Goal: Book appointment/travel/reservation

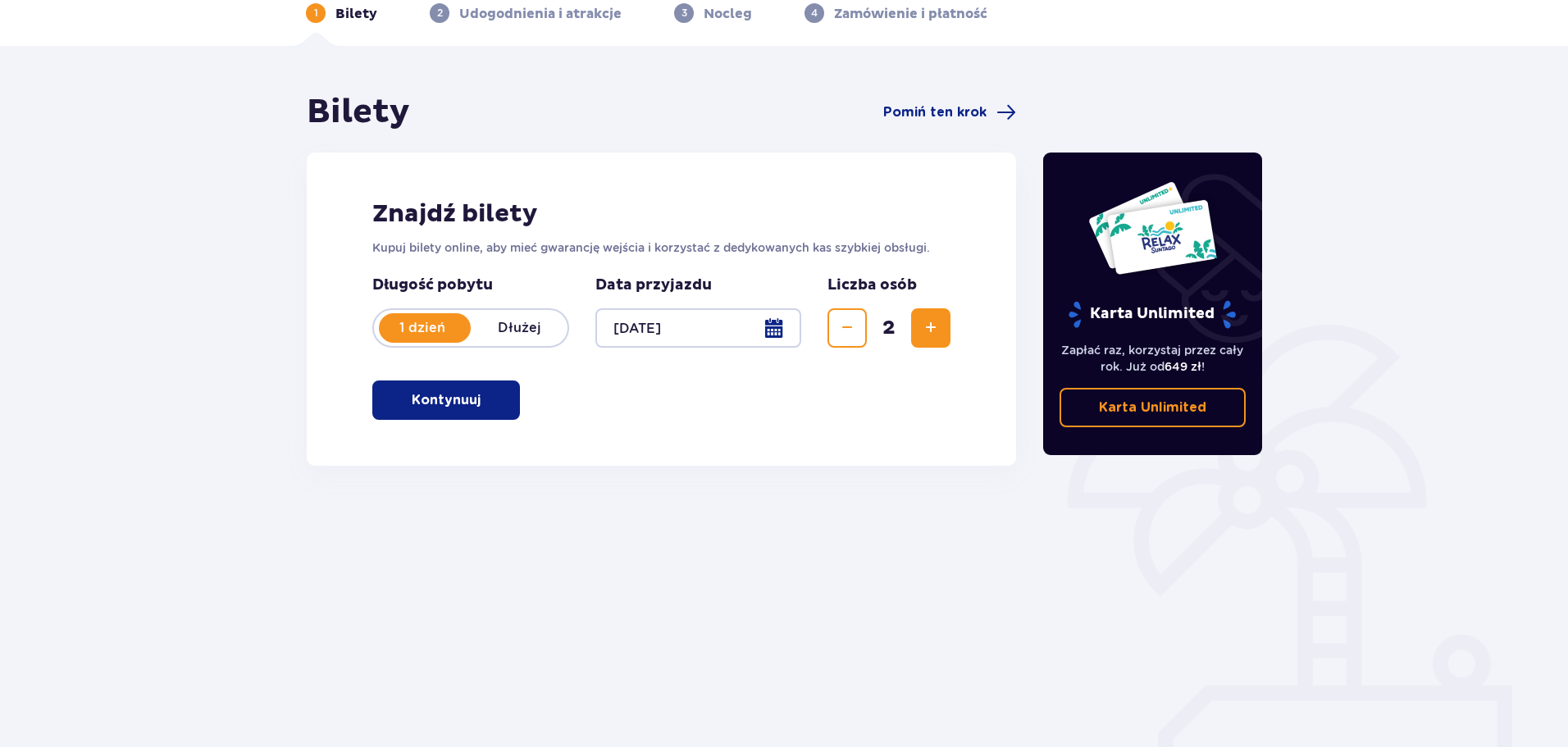
click at [476, 398] on span "button" at bounding box center [484, 401] width 20 height 20
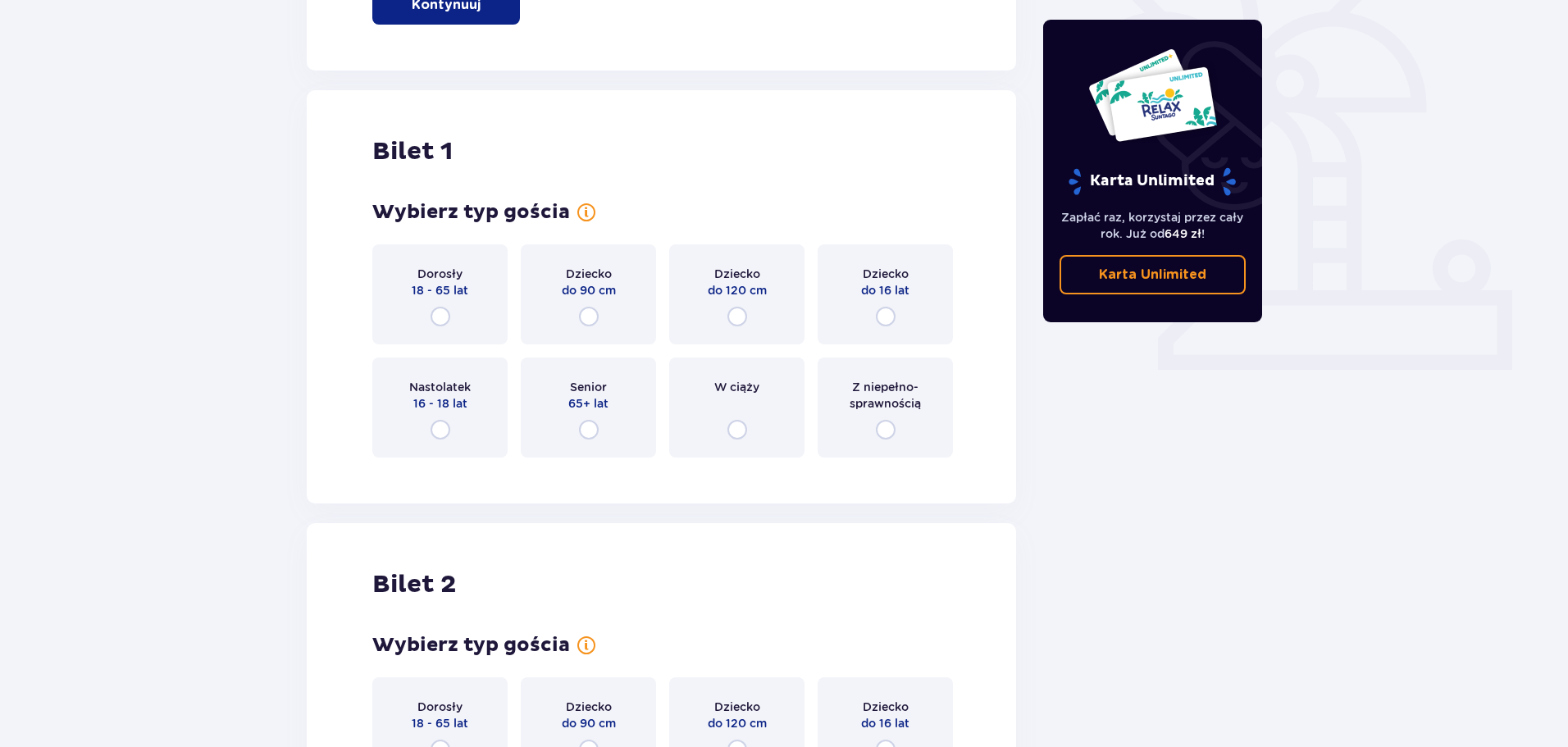
scroll to position [548, 0]
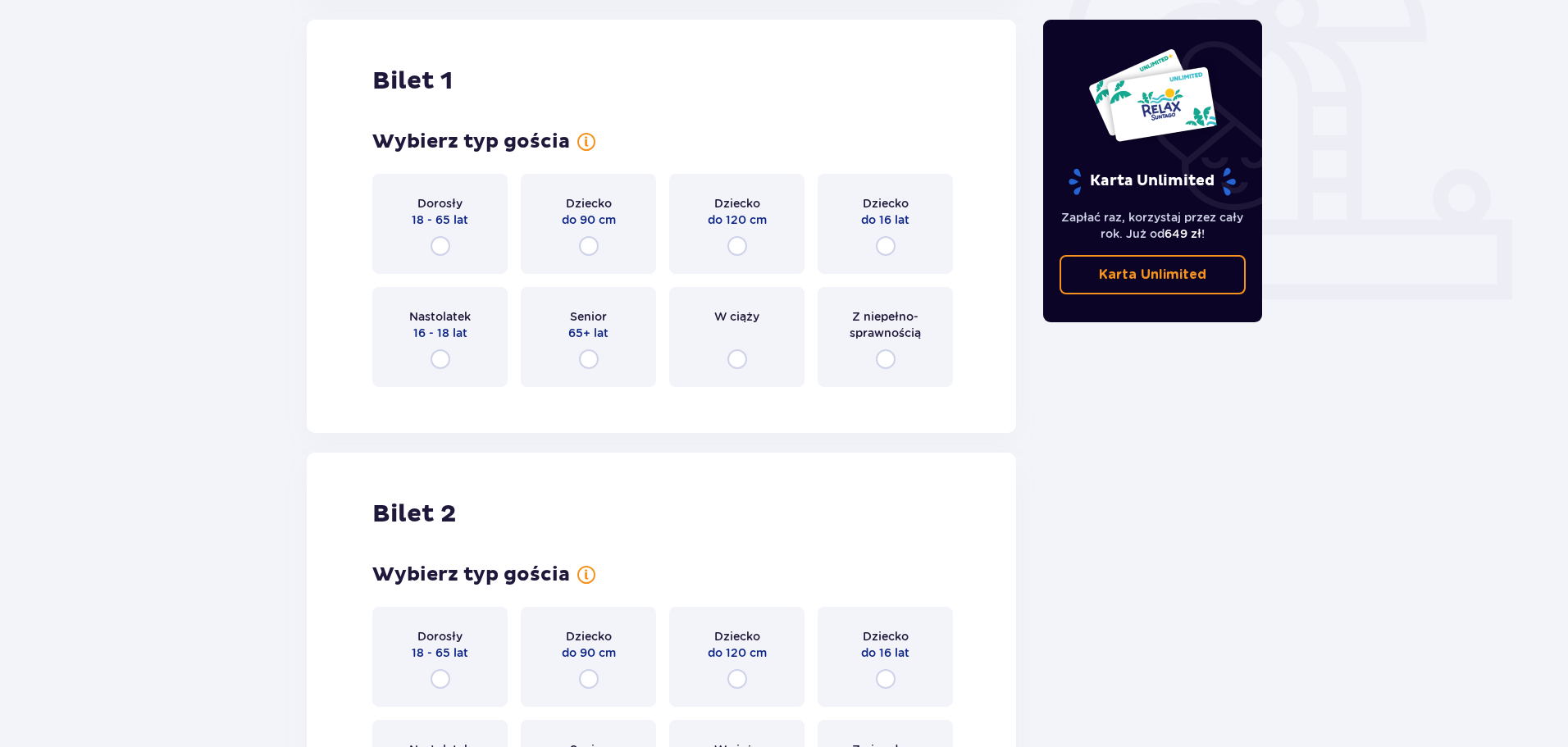
click at [446, 249] on input "radio" at bounding box center [441, 246] width 20 height 20
radio input "true"
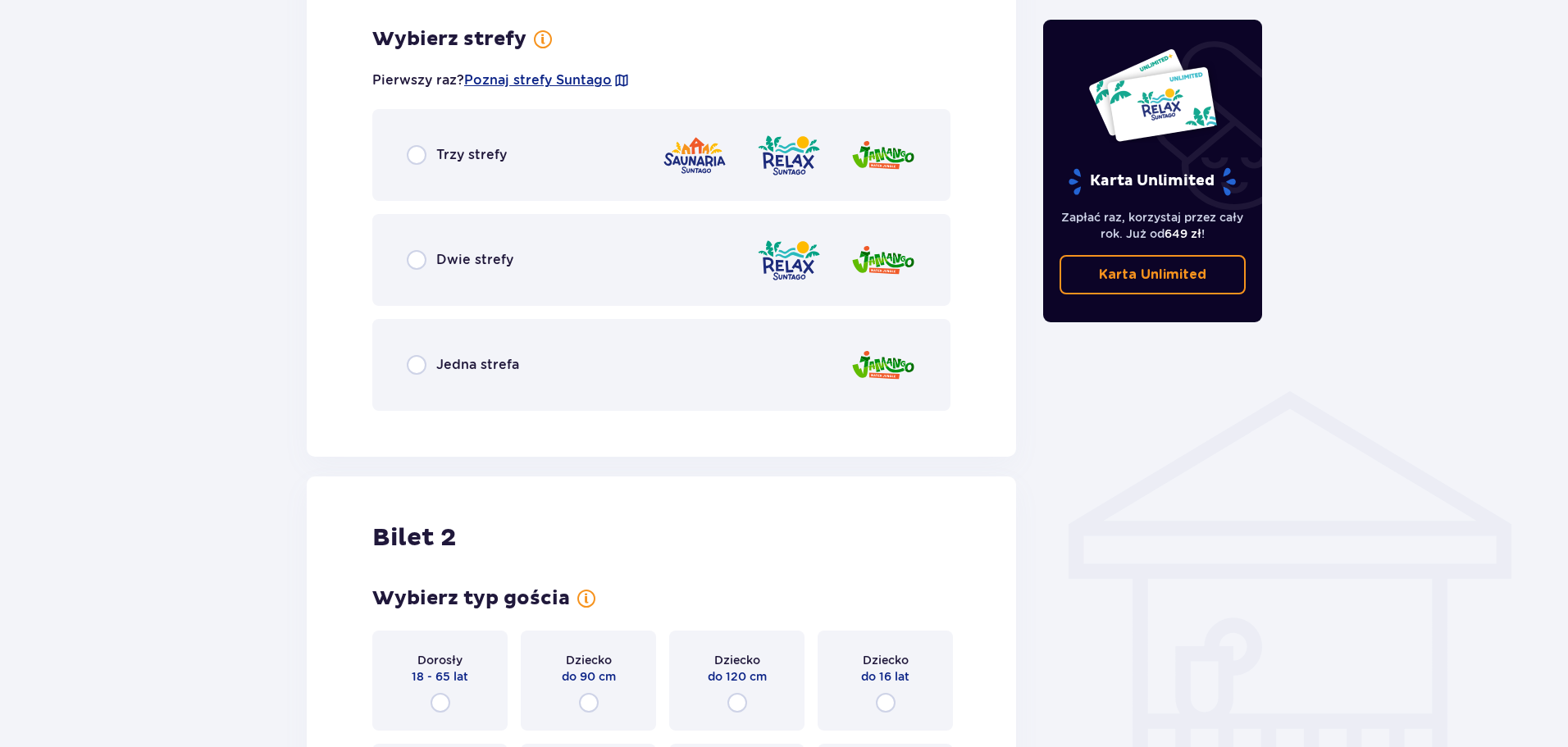
scroll to position [948, 0]
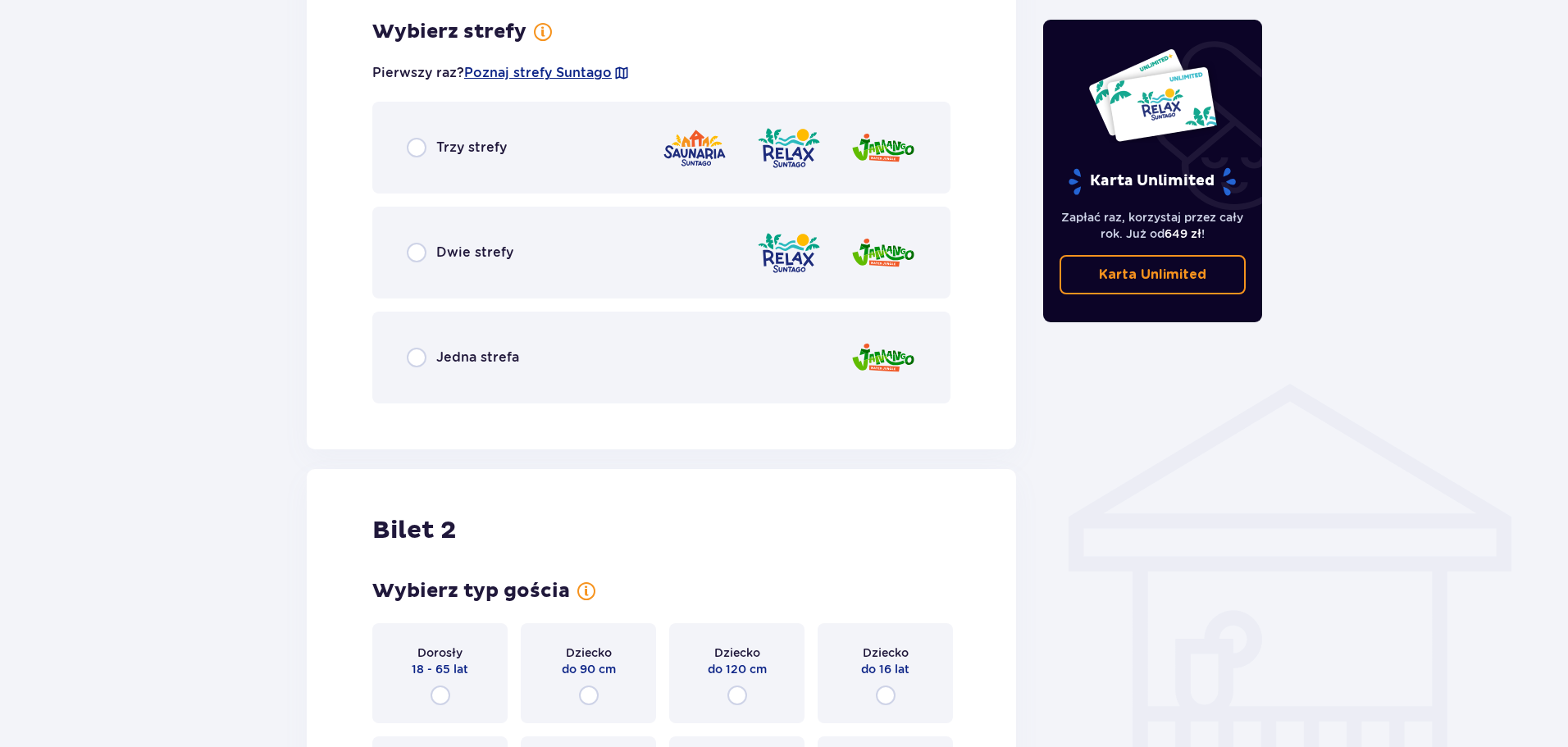
click at [406, 151] on div "Trzy strefy" at bounding box center [661, 148] width 579 height 92
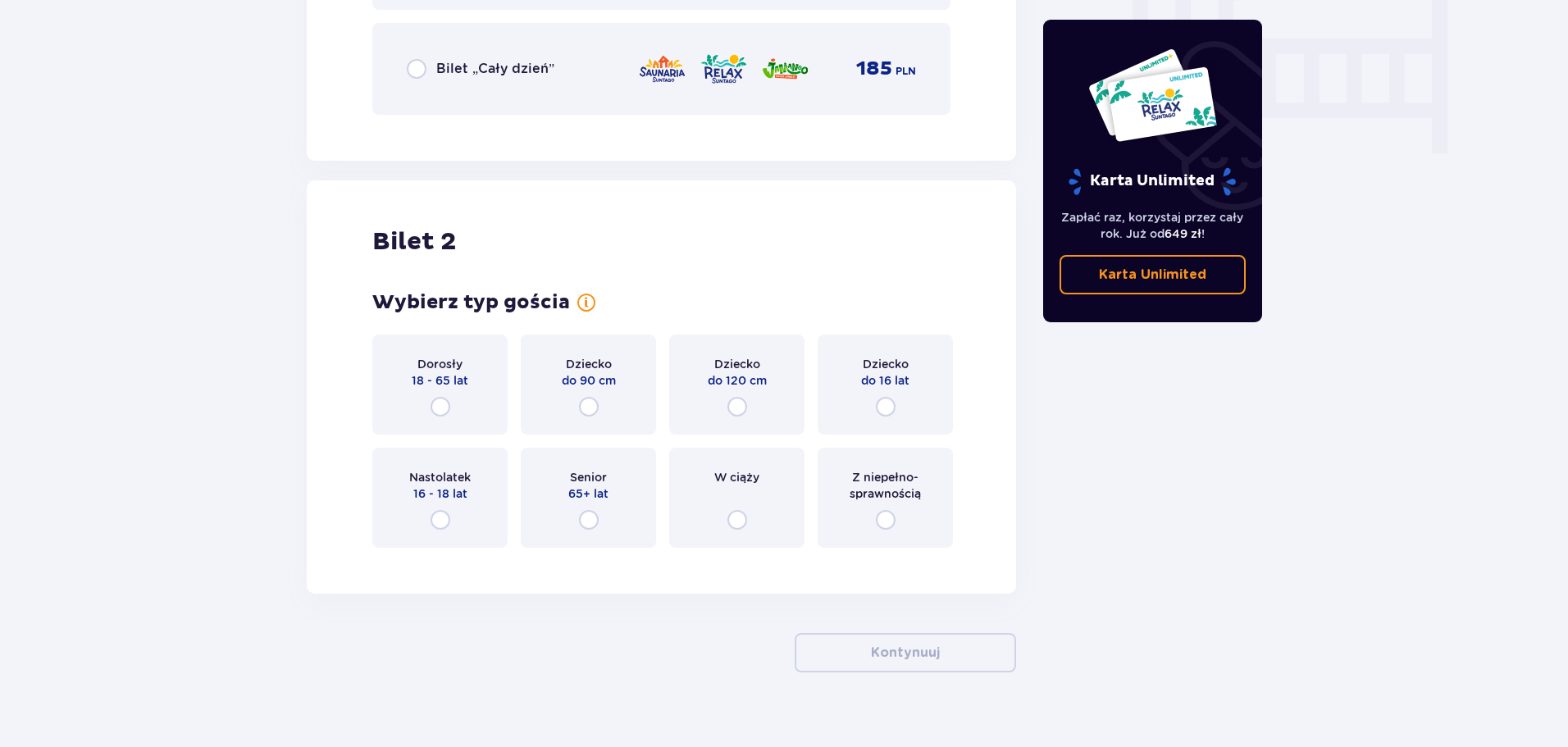
scroll to position [1639, 0]
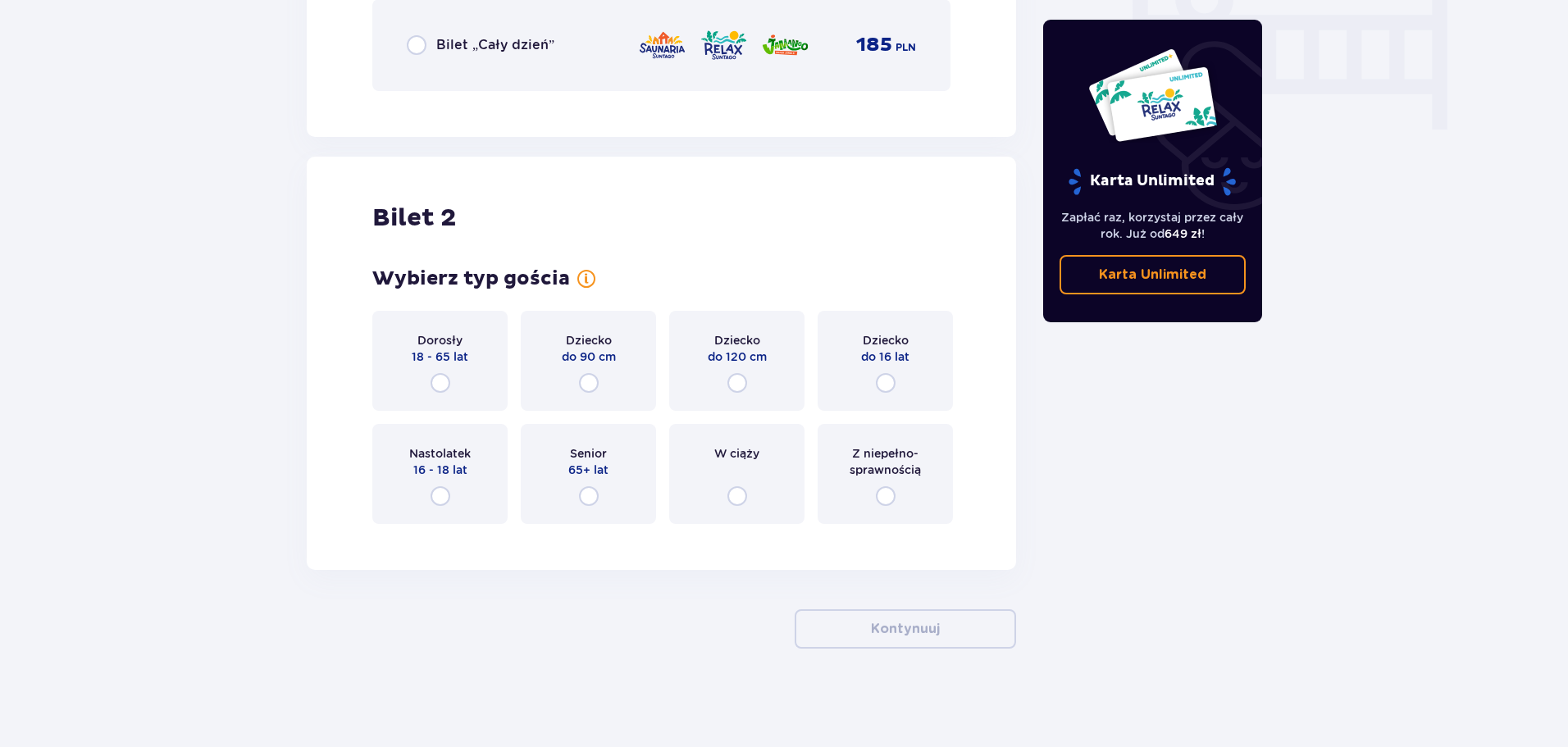
click at [435, 373] on div "Dorosły 18 - 65 lat" at bounding box center [440, 361] width 135 height 100
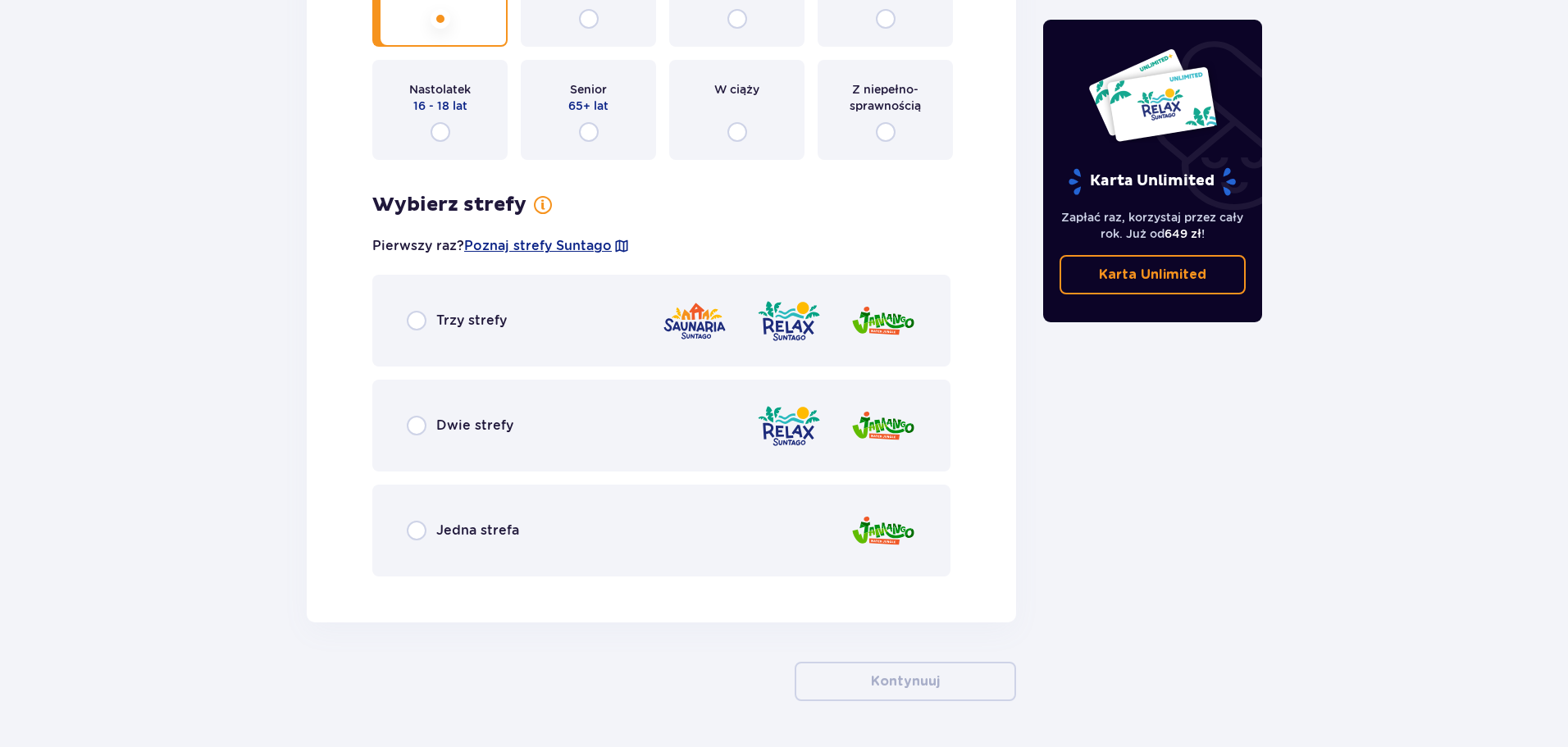
scroll to position [2056, 0]
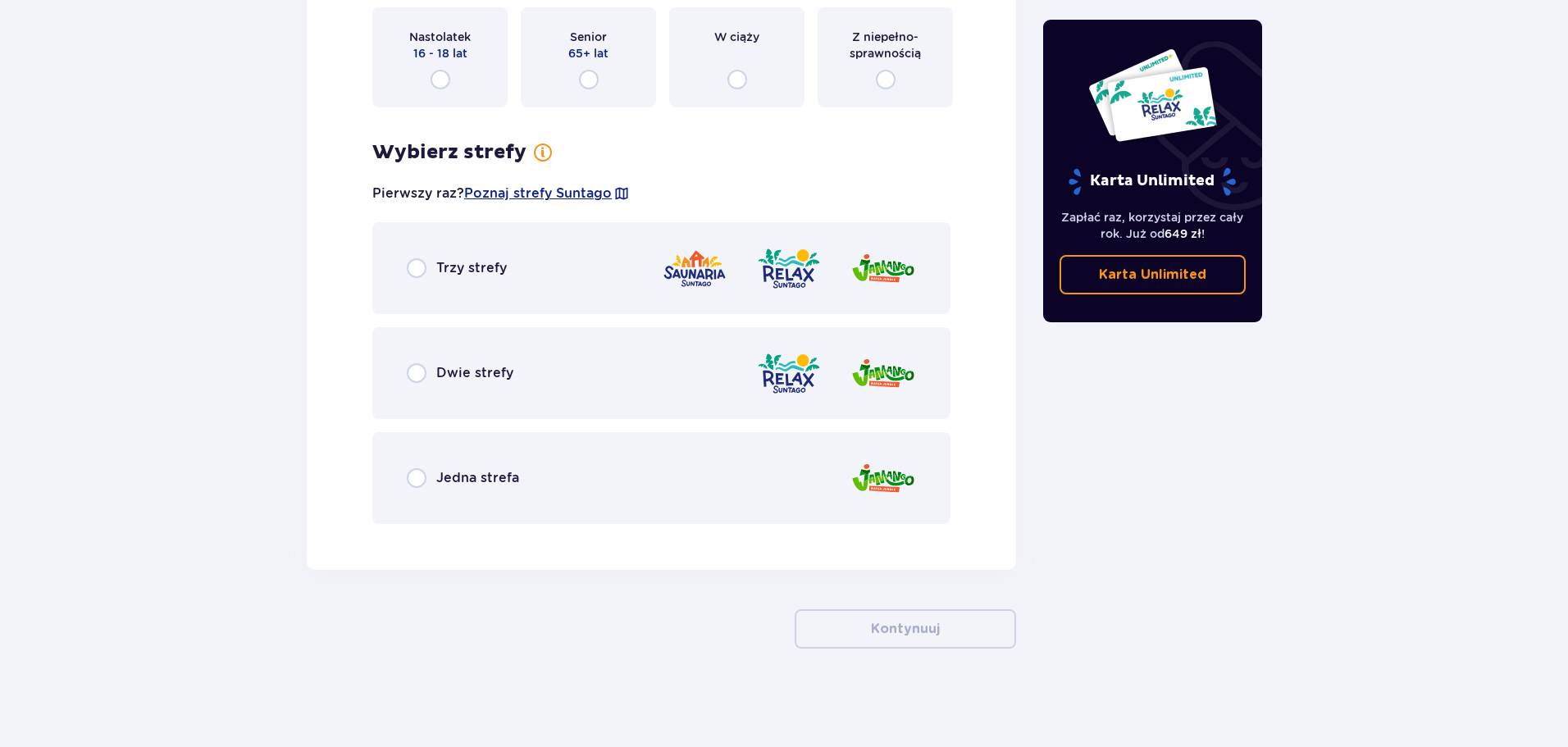
click at [423, 278] on input "radio" at bounding box center [417, 268] width 20 height 20
radio input "true"
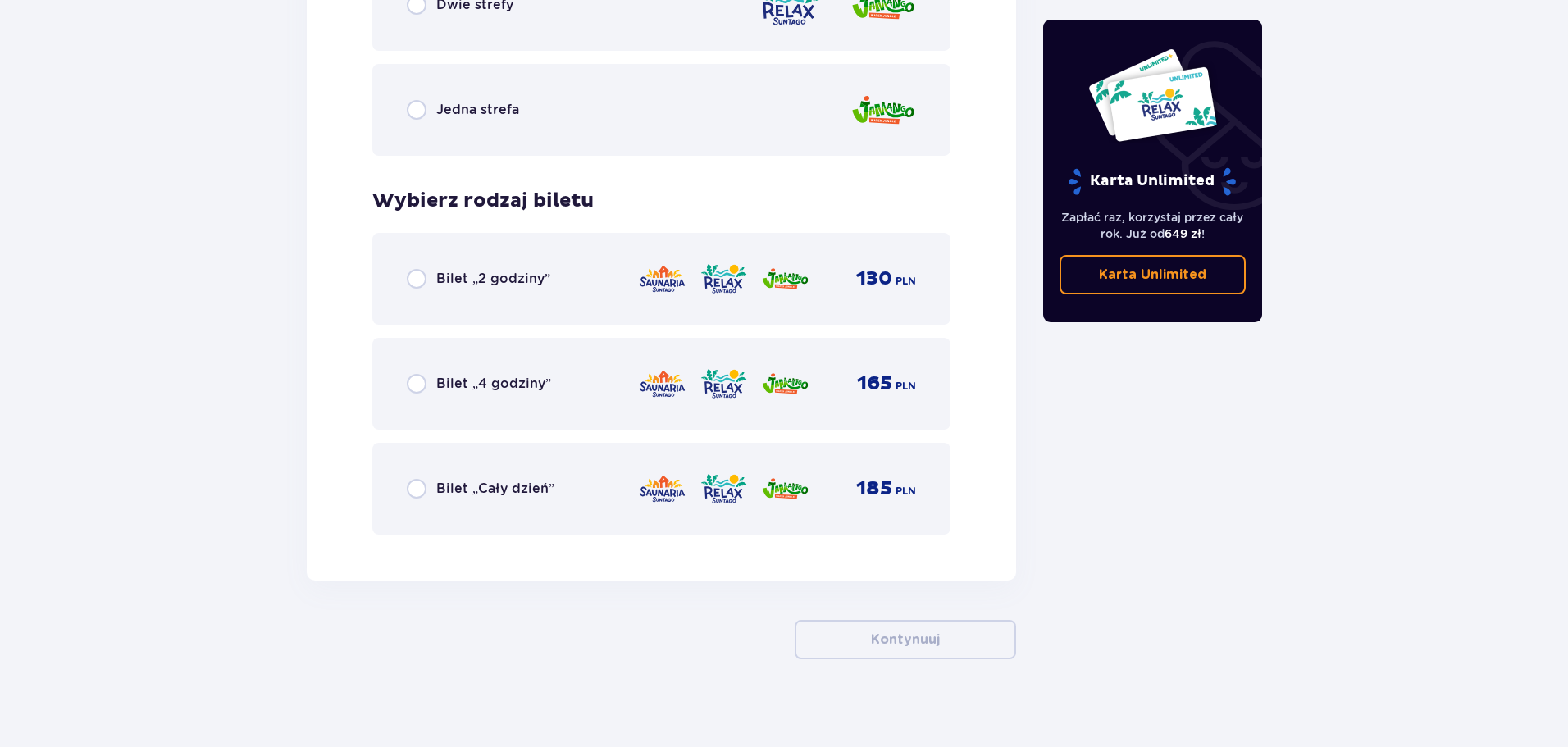
scroll to position [2435, 0]
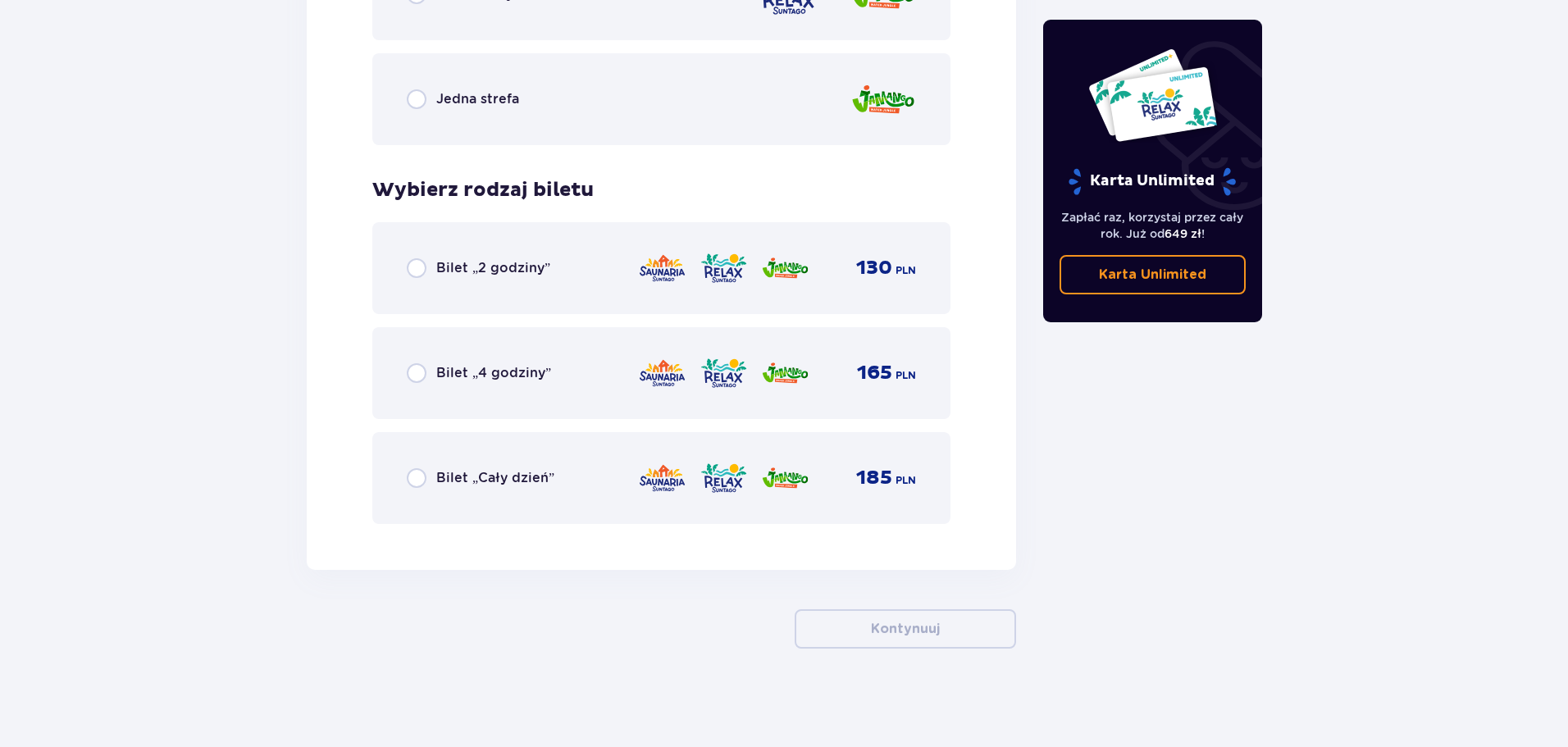
click at [419, 484] on input "radio" at bounding box center [417, 478] width 20 height 20
radio input "true"
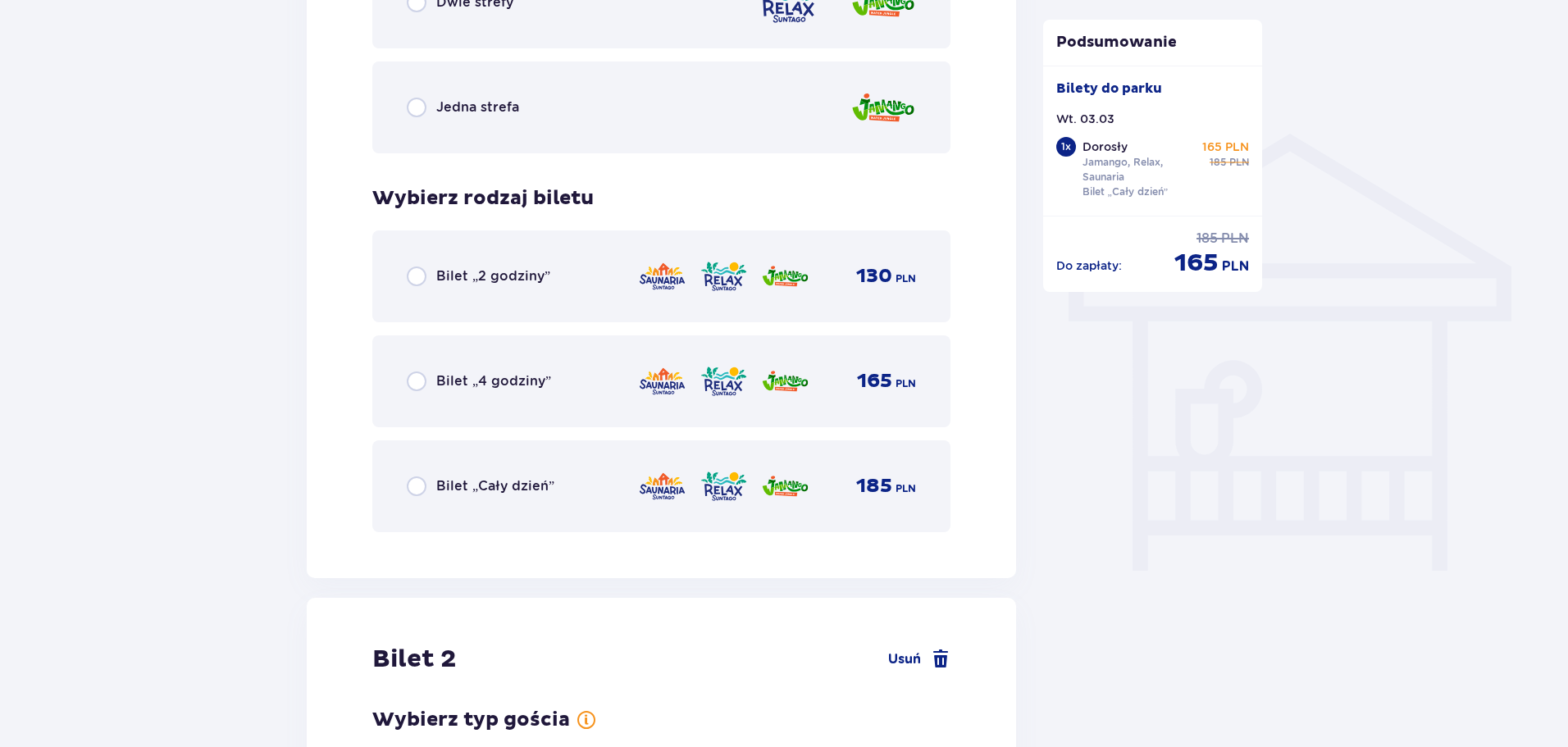
scroll to position [1199, 0]
click at [422, 488] on input "radio" at bounding box center [417, 486] width 20 height 20
radio input "true"
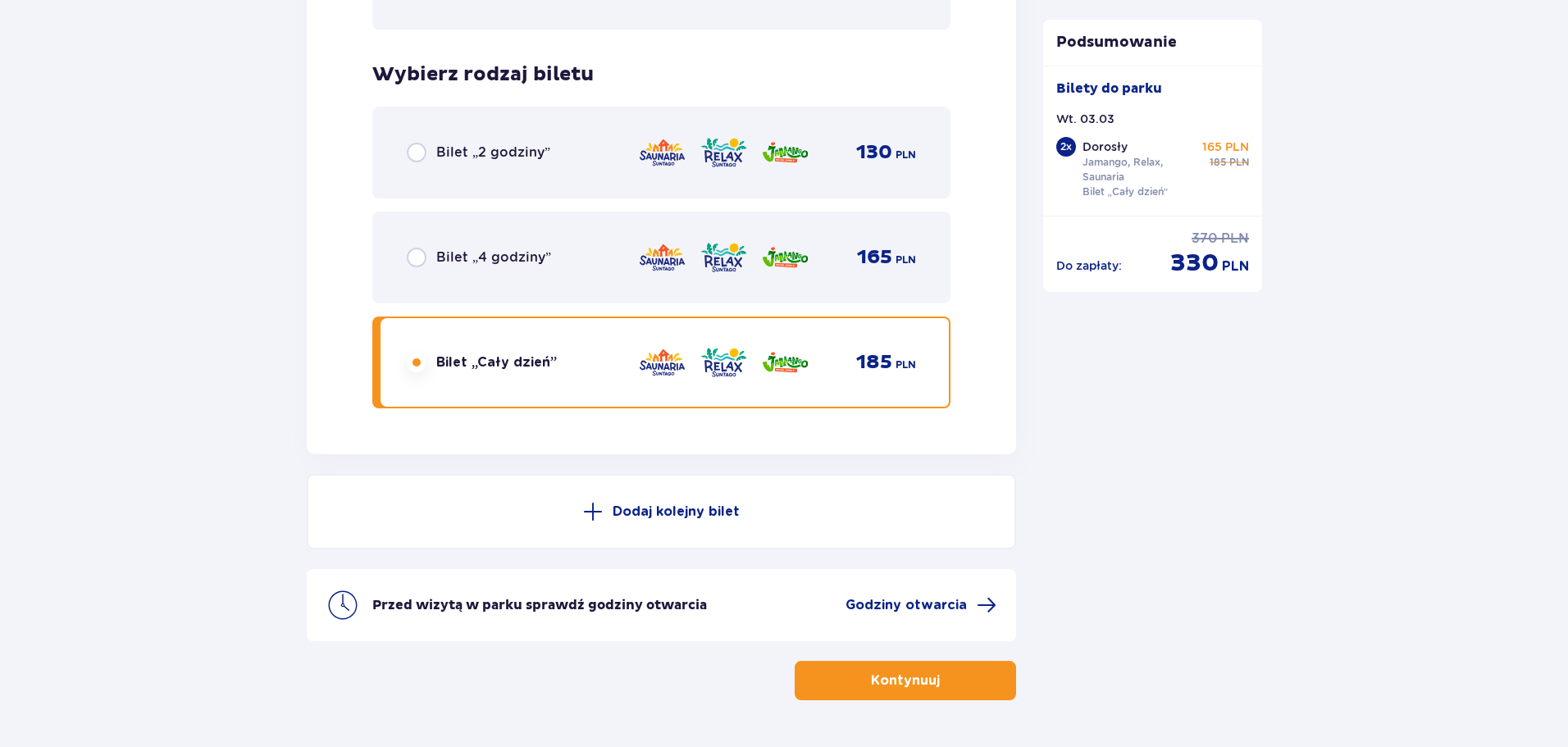
scroll to position [2602, 0]
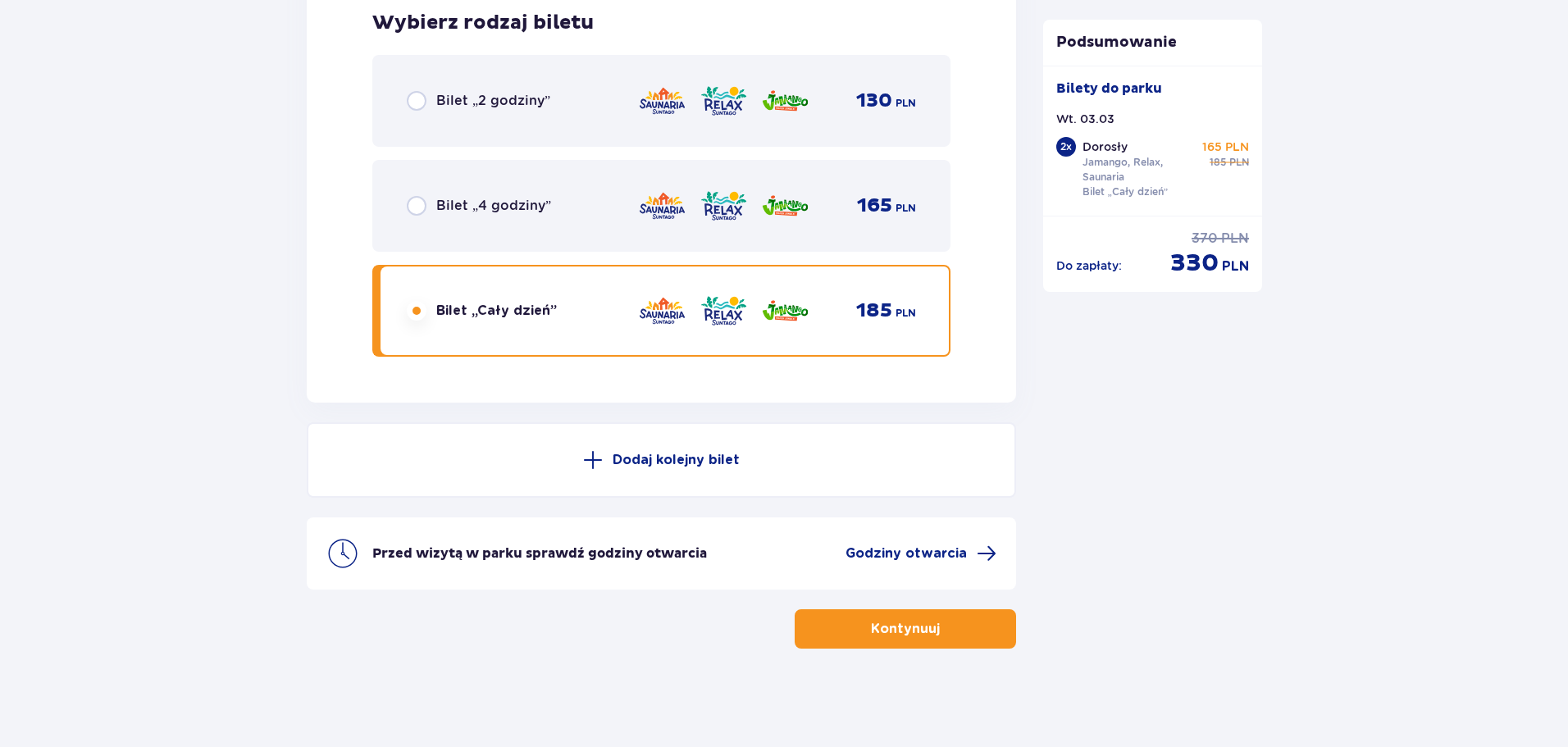
click at [948, 630] on span "button" at bounding box center [943, 629] width 20 height 20
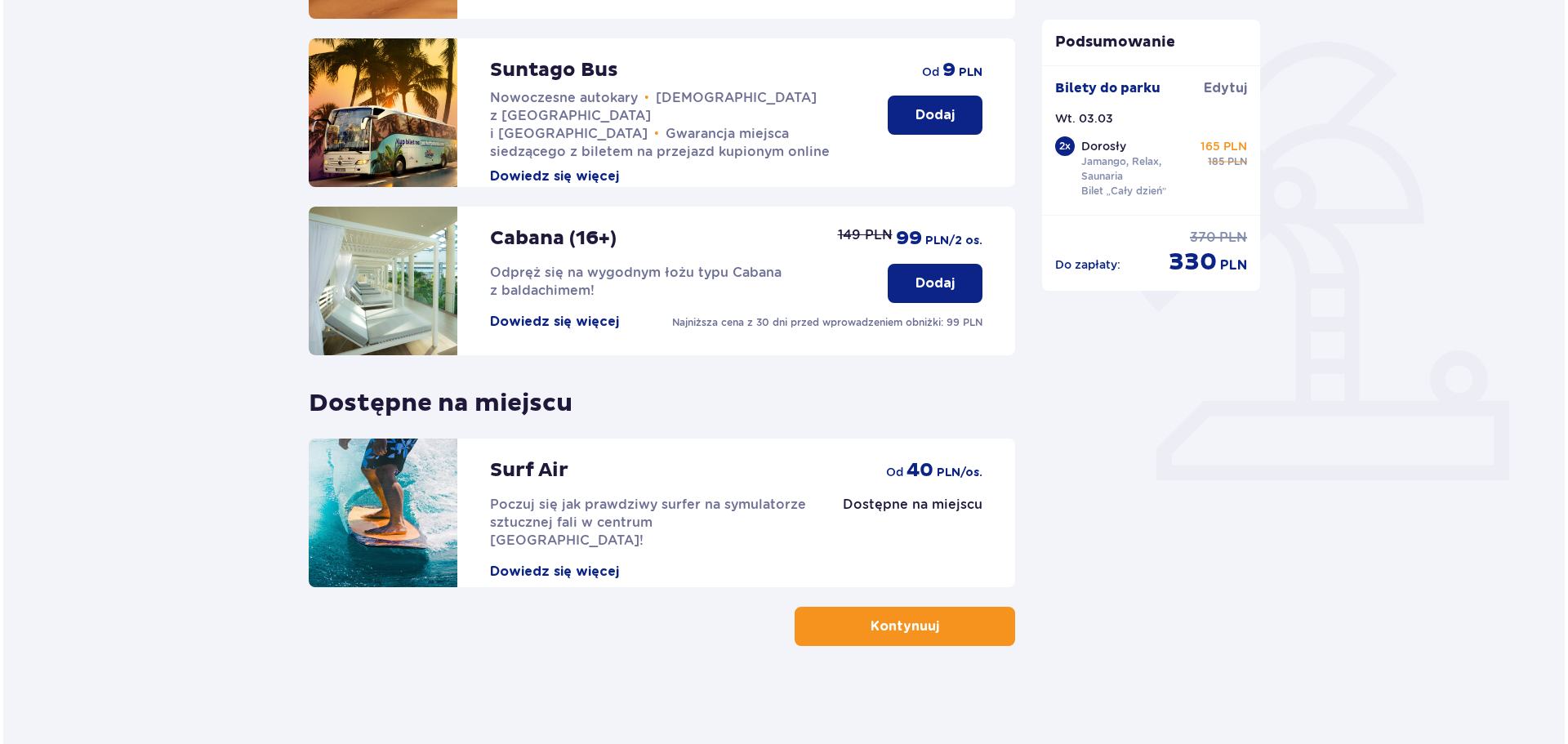
scroll to position [118, 0]
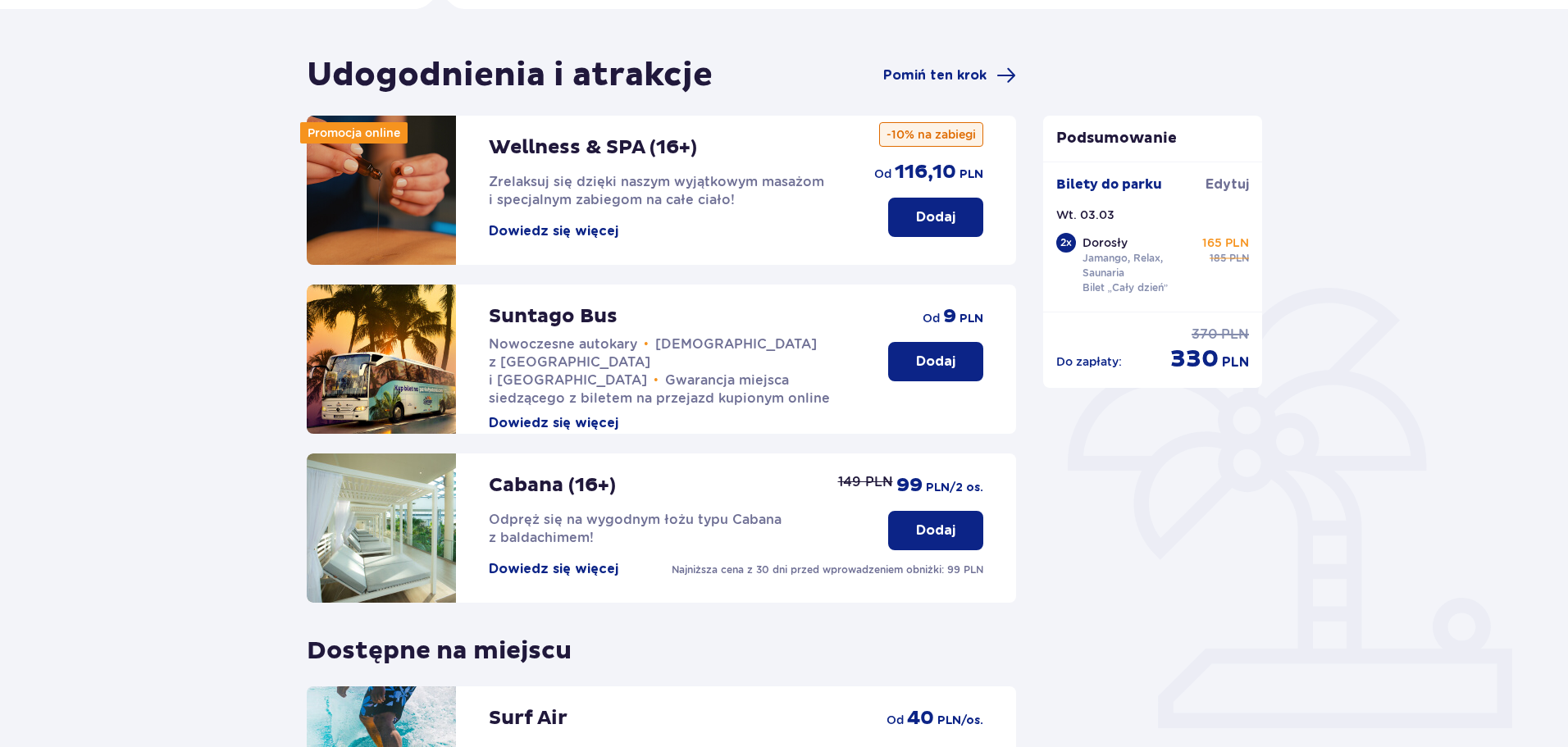
drag, startPoint x: 573, startPoint y: 228, endPoint x: 560, endPoint y: 231, distance: 13.3
click at [560, 231] on button "Dowiedz się więcej" at bounding box center [553, 231] width 129 height 18
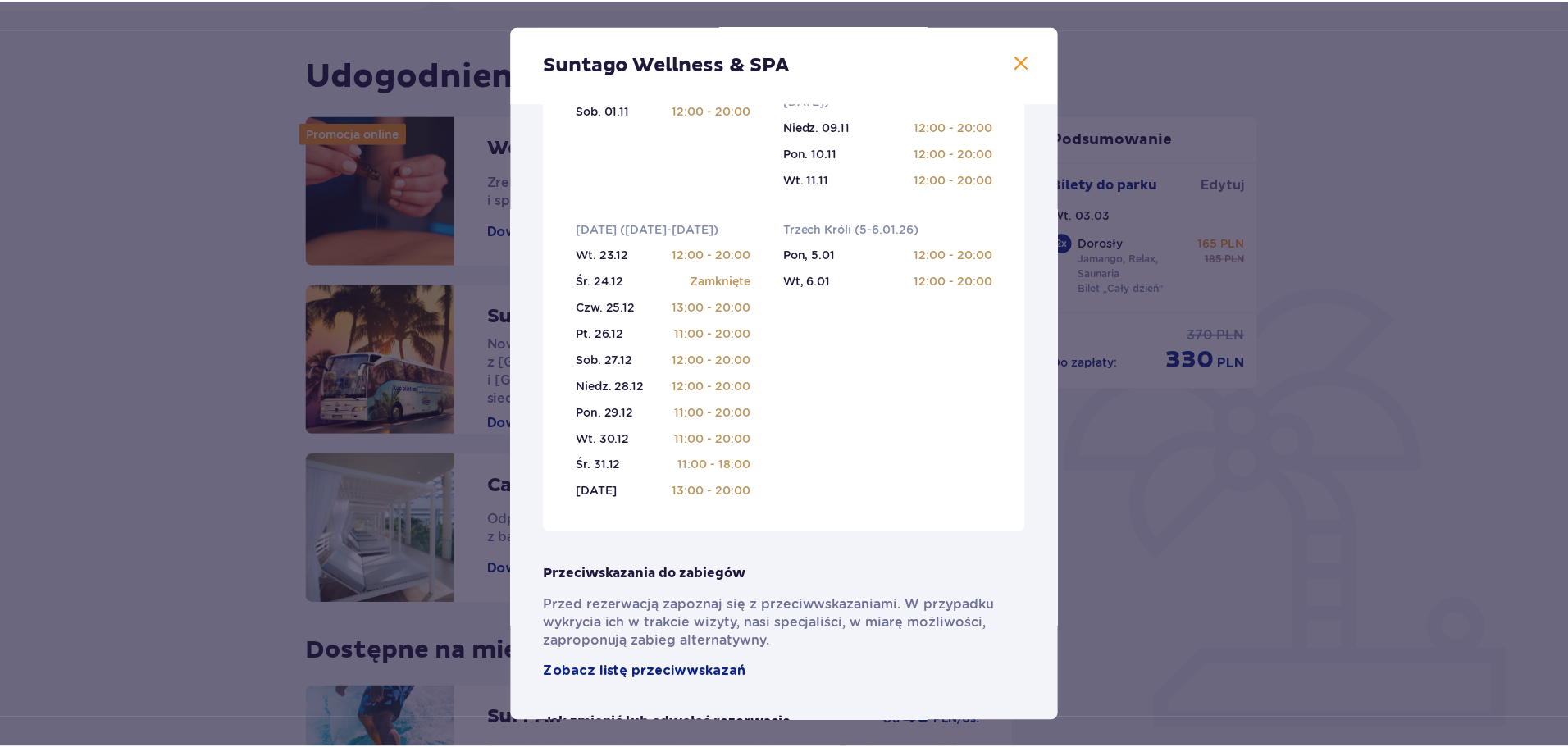
scroll to position [656, 0]
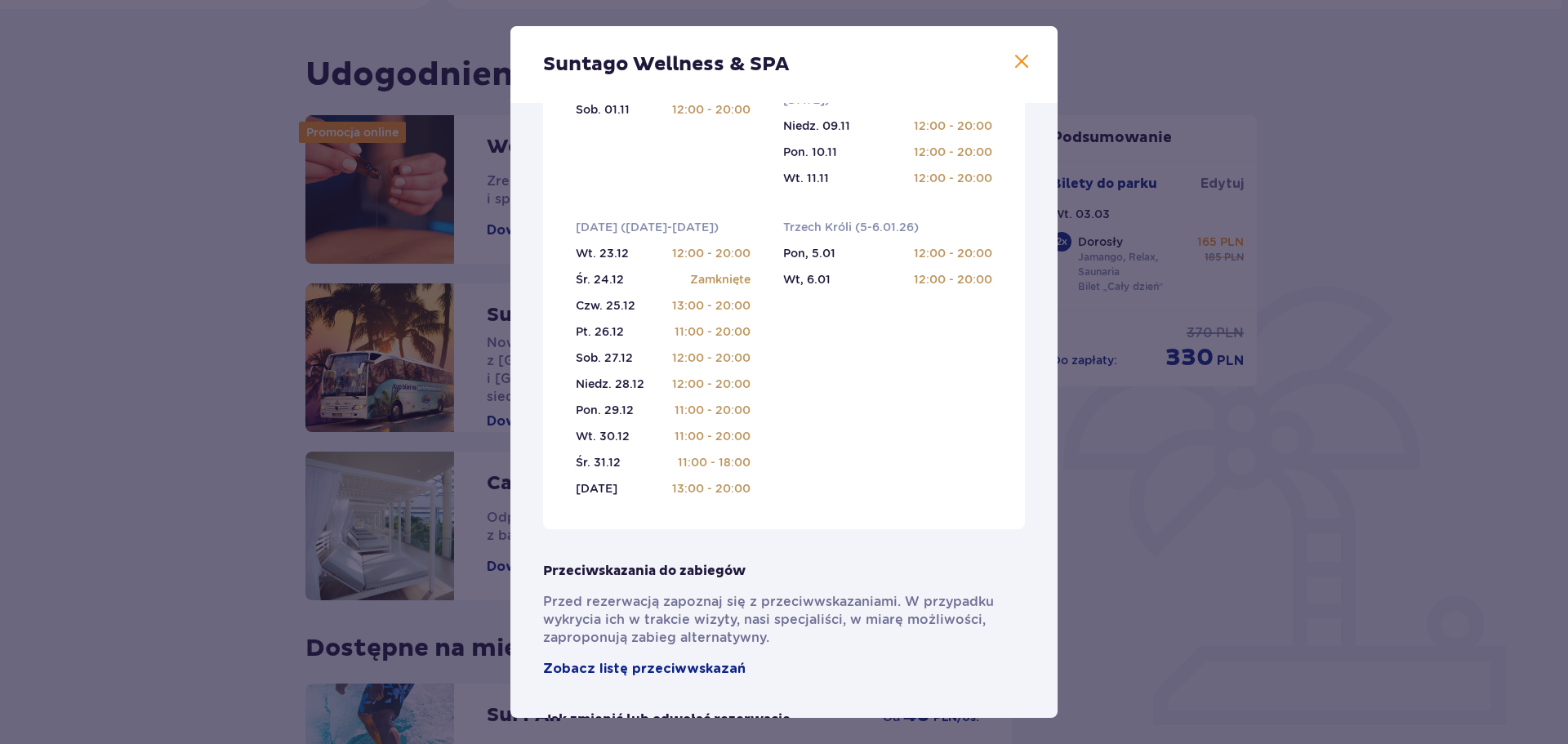
click at [1012, 60] on span at bounding box center [1022, 62] width 20 height 20
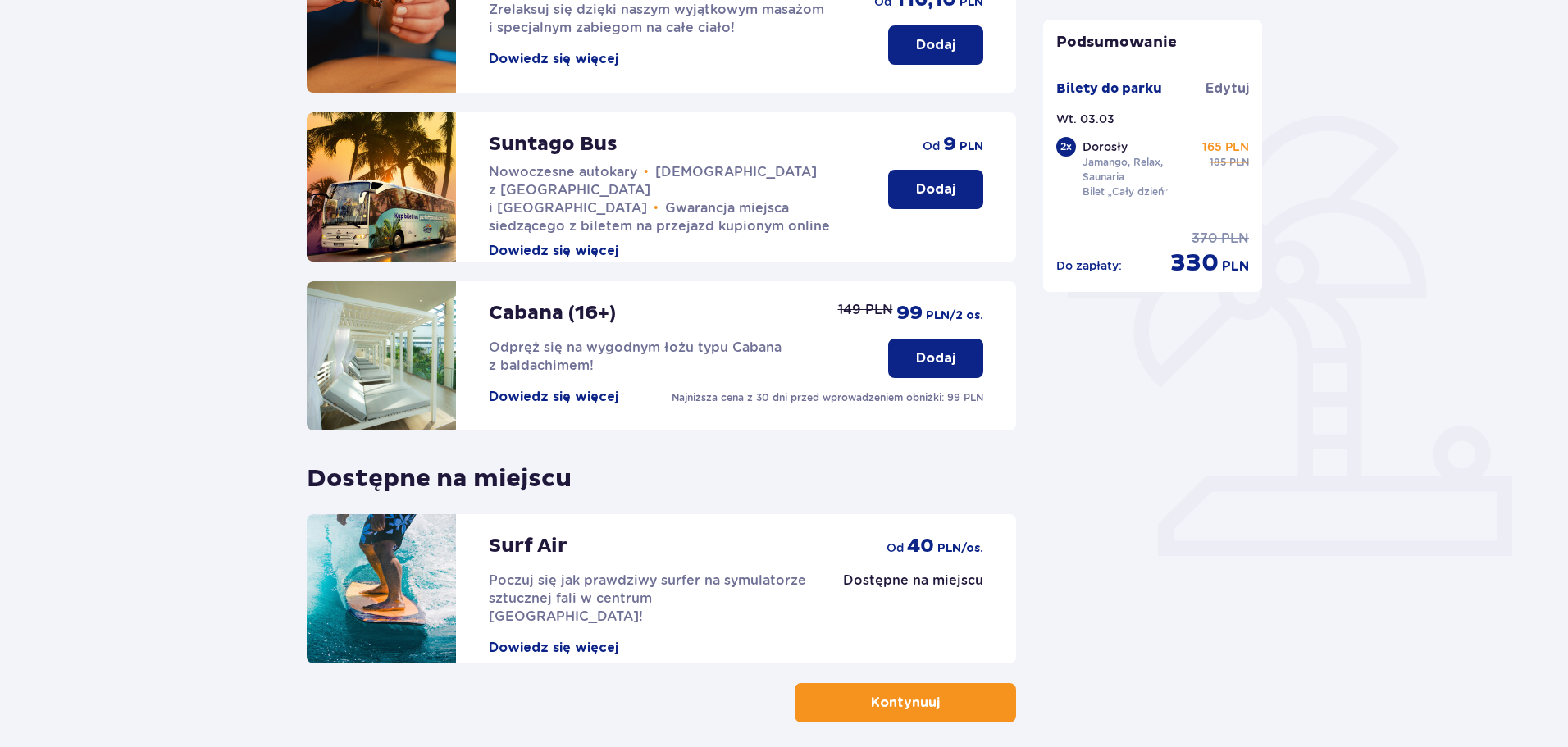
scroll to position [328, 0]
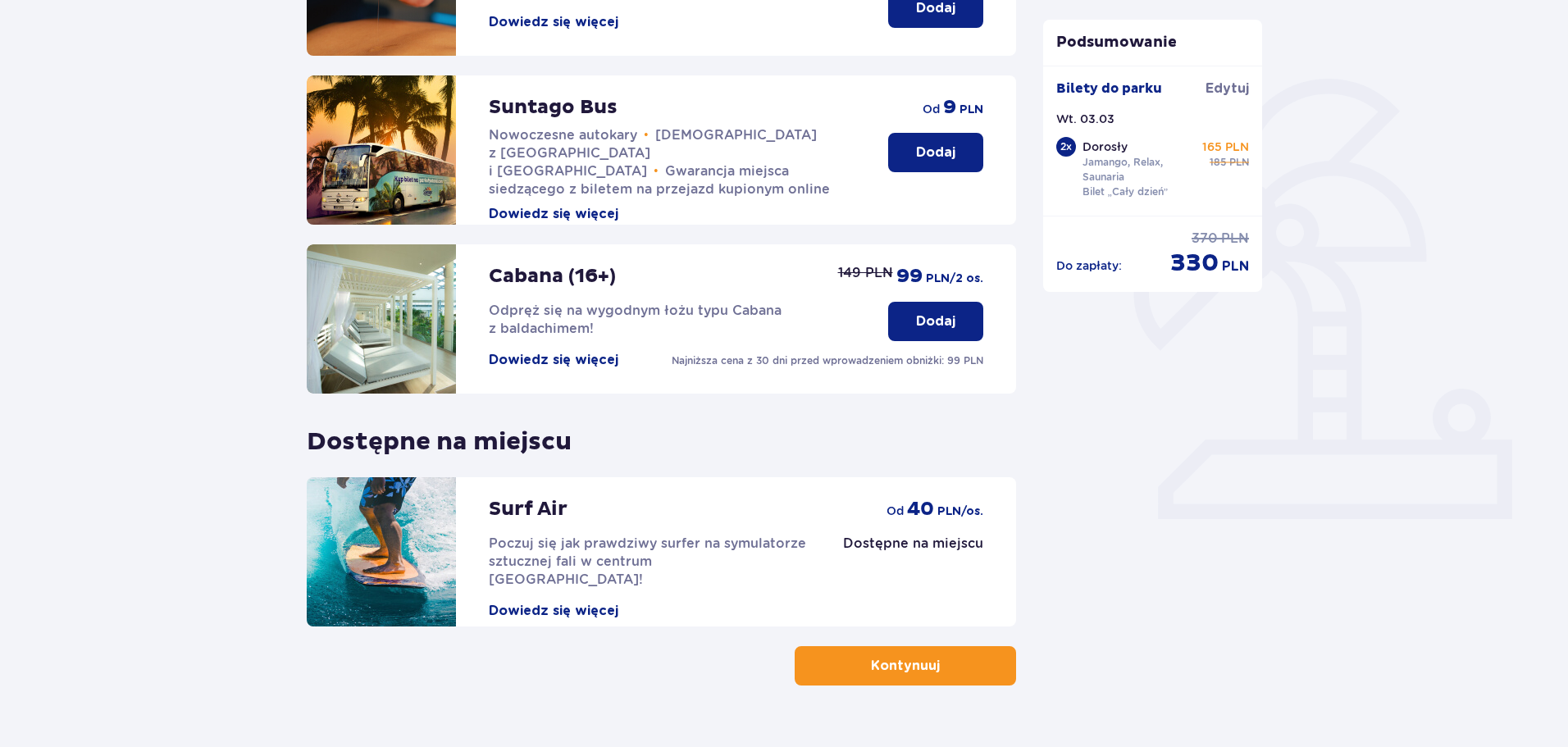
click at [569, 602] on button "Dowiedz się więcej" at bounding box center [553, 611] width 129 height 18
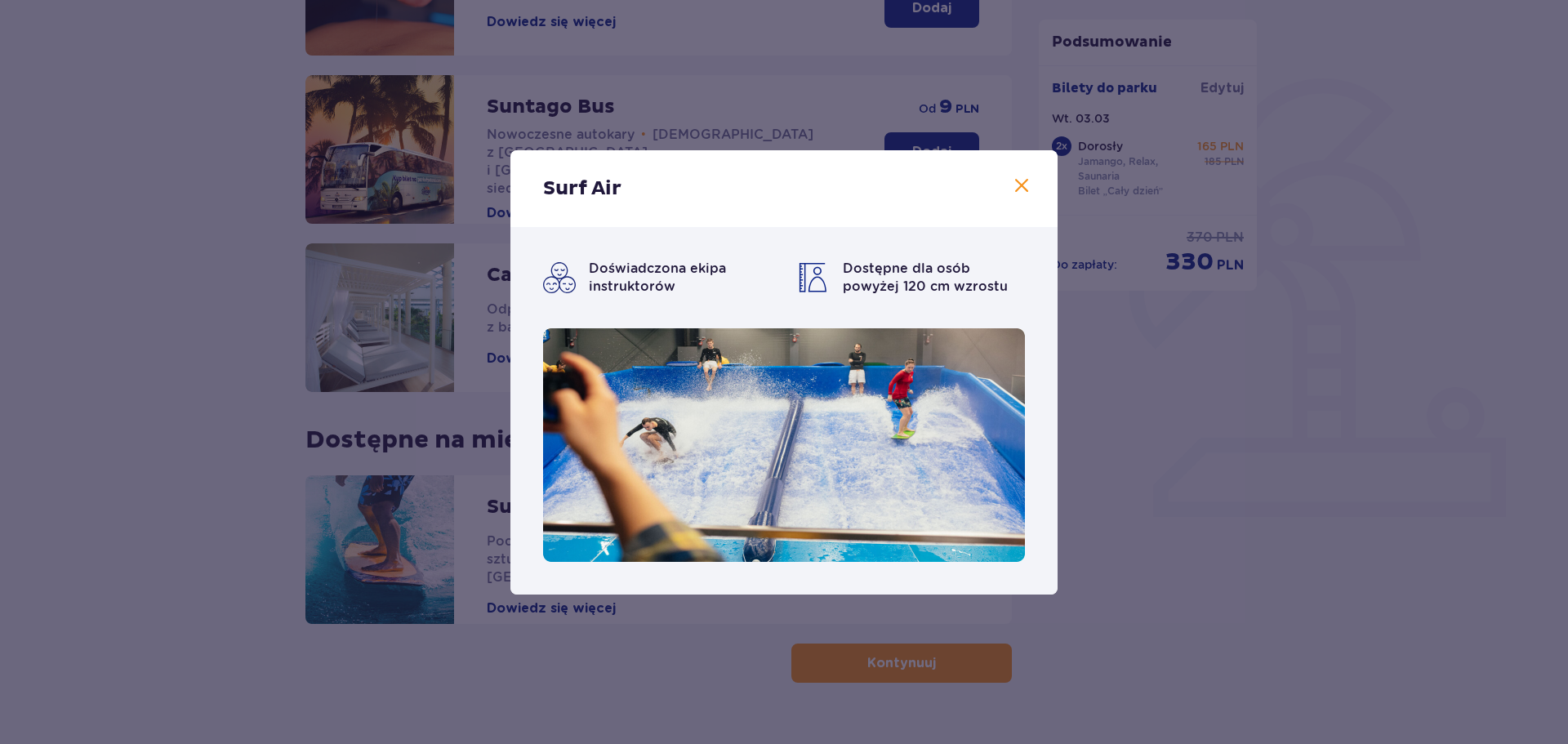
click at [1024, 185] on span at bounding box center [1022, 186] width 20 height 20
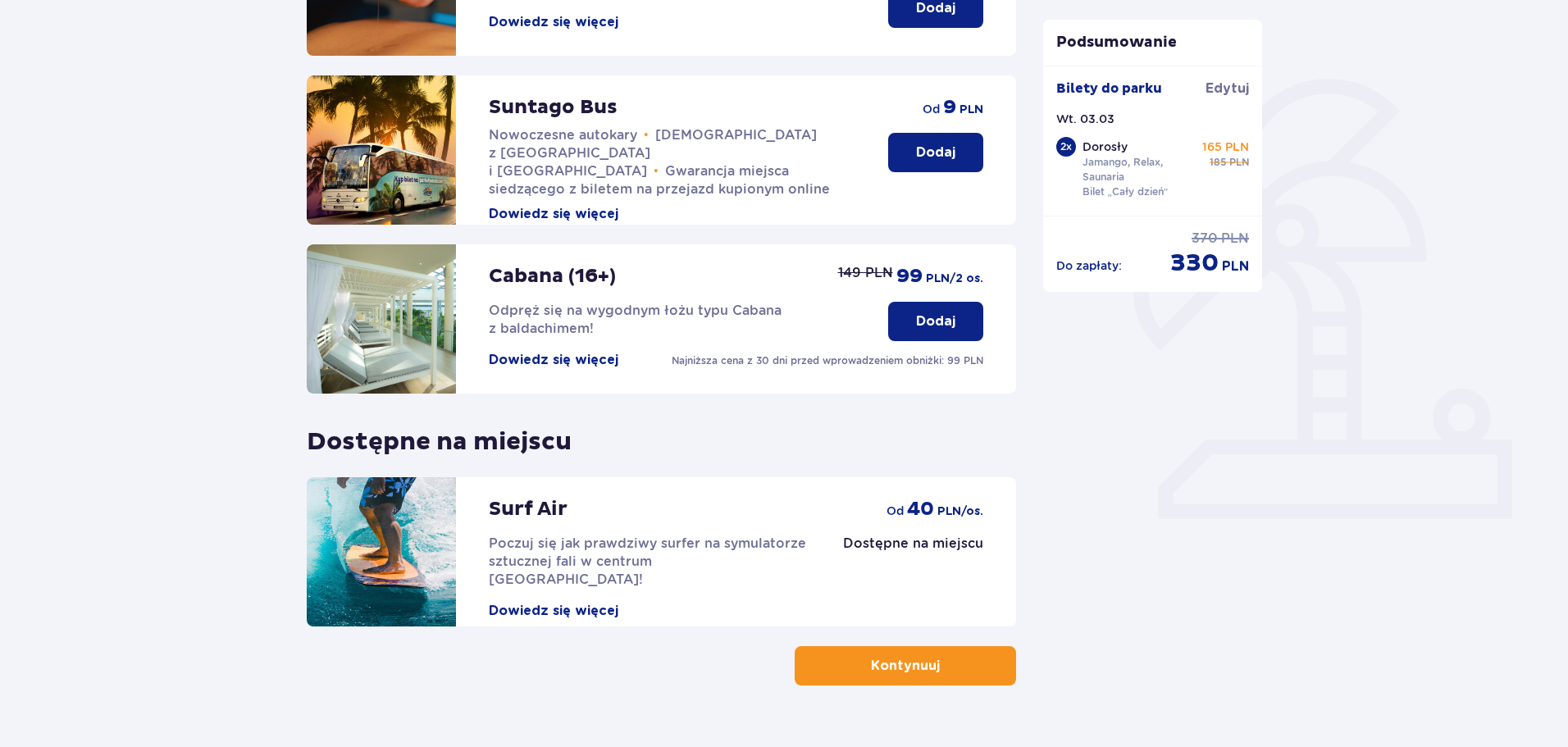
click at [603, 602] on button "Dowiedz się więcej" at bounding box center [553, 611] width 129 height 18
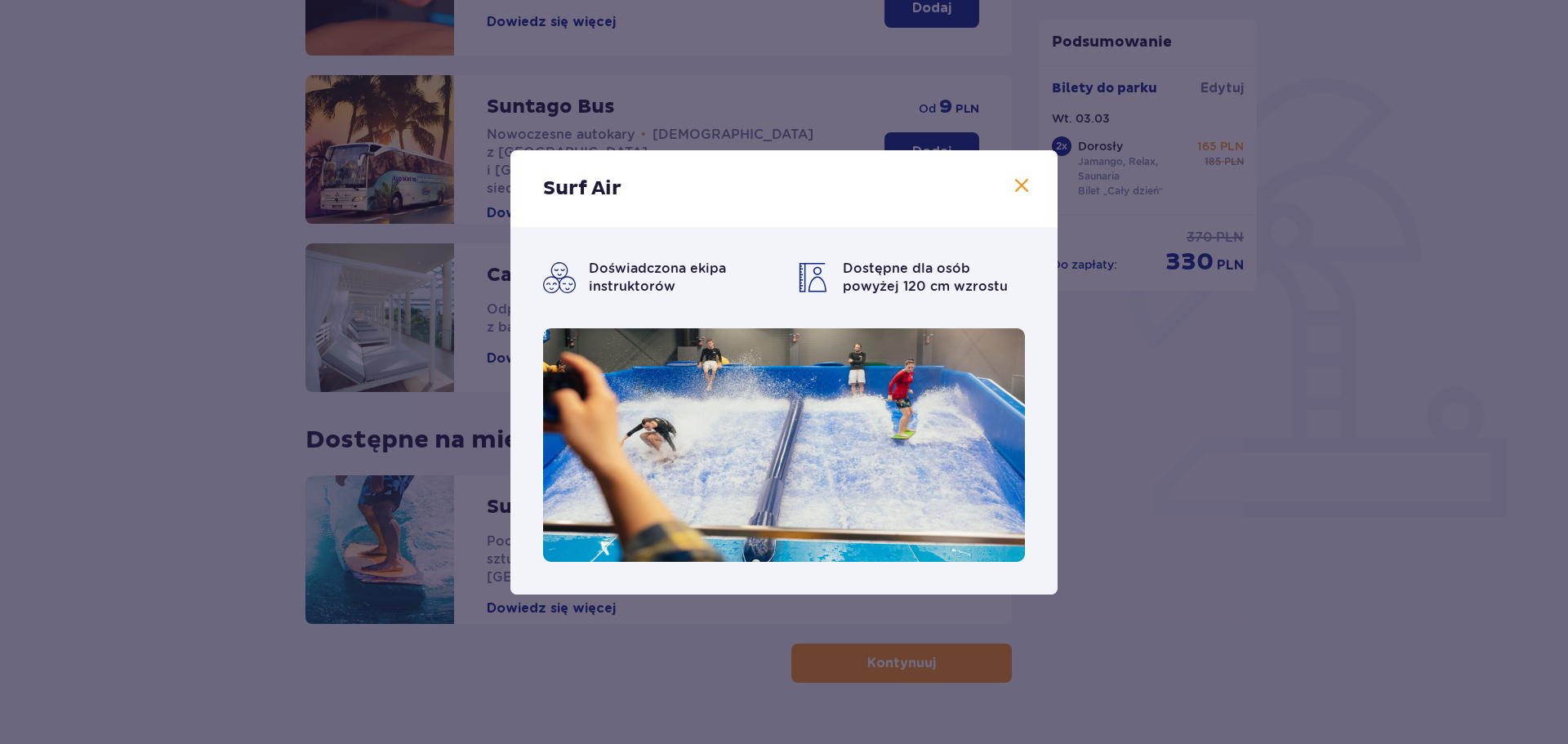
click at [1026, 180] on span at bounding box center [1022, 186] width 20 height 20
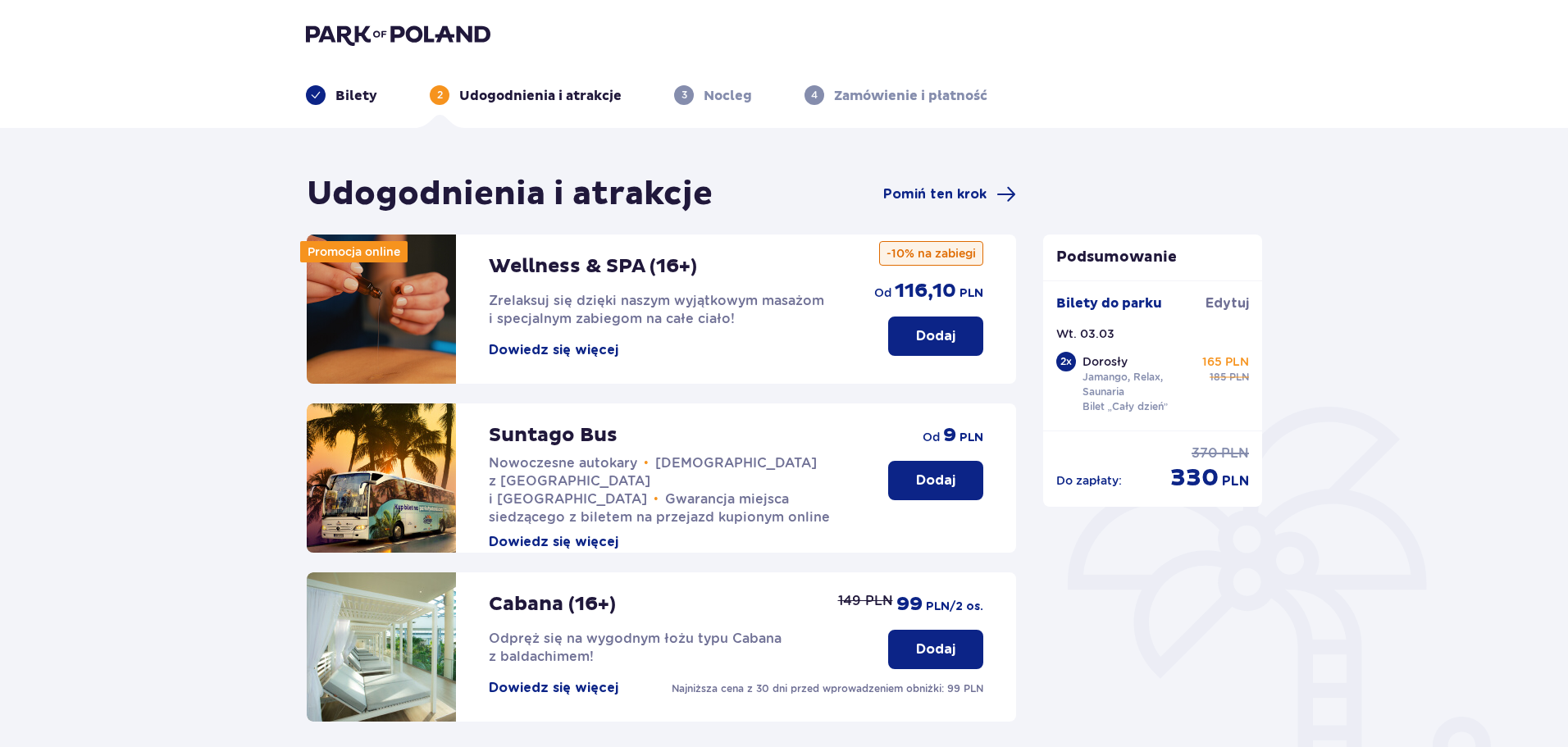
click at [512, 346] on button "Dowiedz się więcej" at bounding box center [553, 351] width 129 height 18
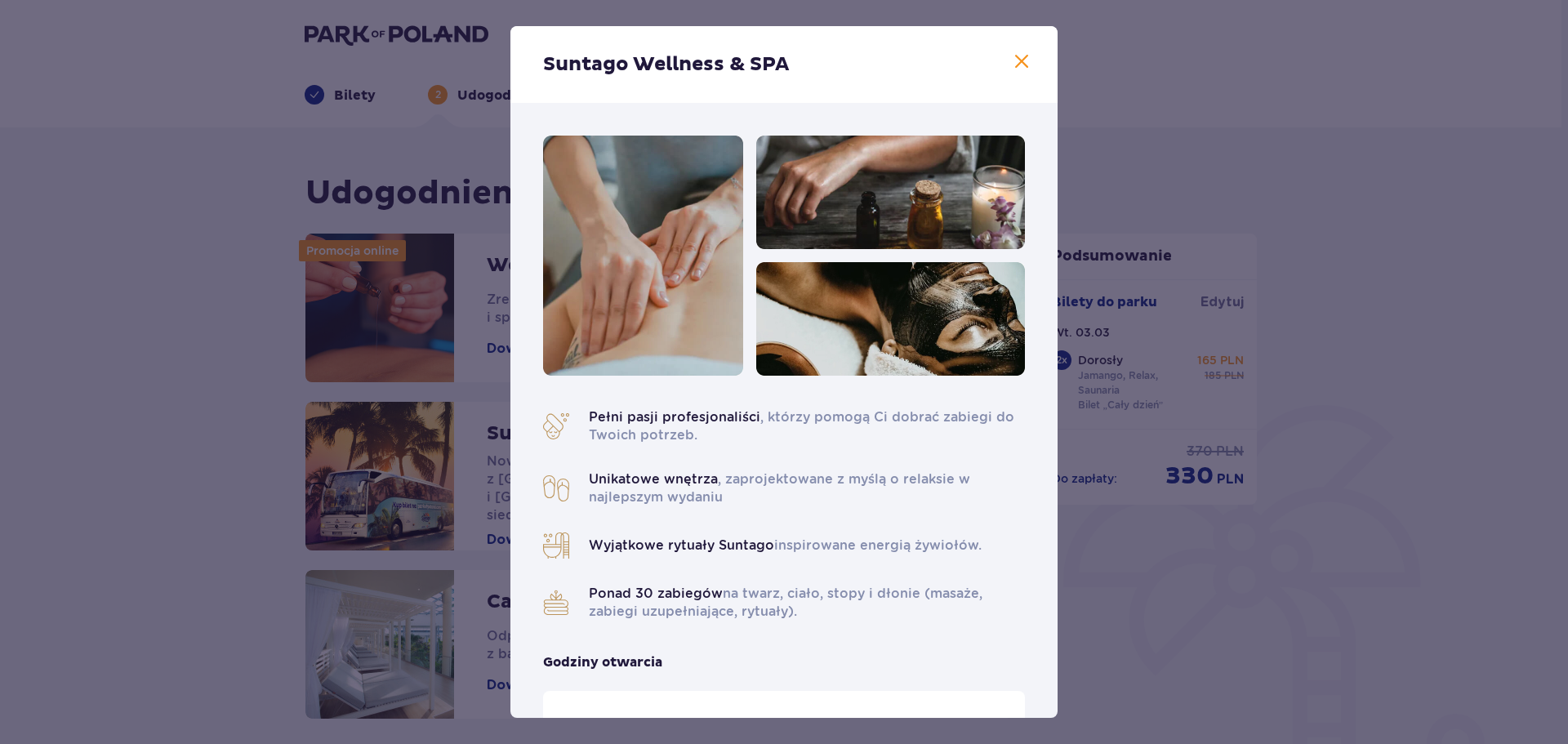
click at [1014, 58] on span at bounding box center [1022, 62] width 20 height 20
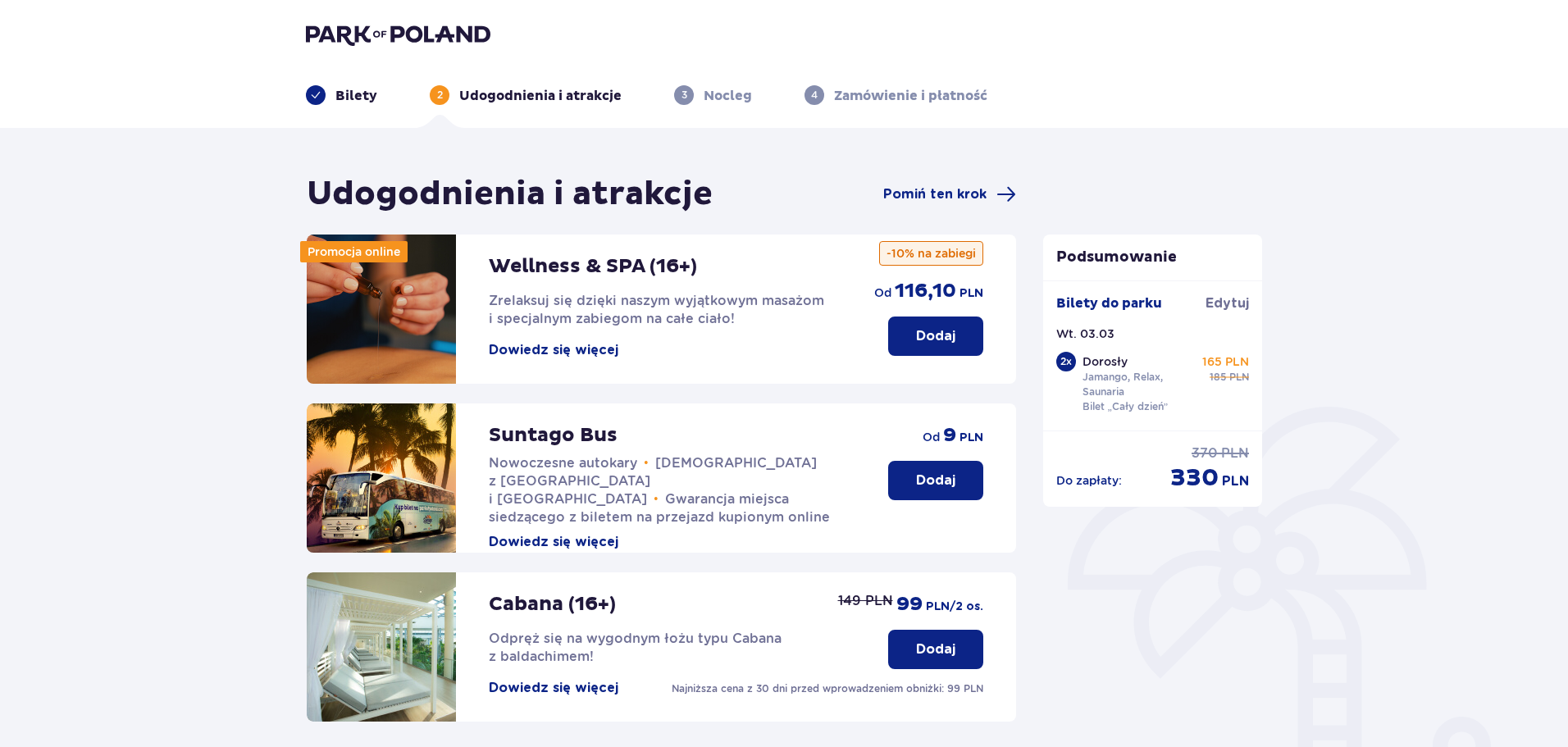
click at [928, 182] on div "Udogodnienia i atrakcje Pomiń ten krok" at bounding box center [661, 194] width 710 height 41
click at [928, 185] on span "Pomiń ten krok" at bounding box center [935, 194] width 104 height 18
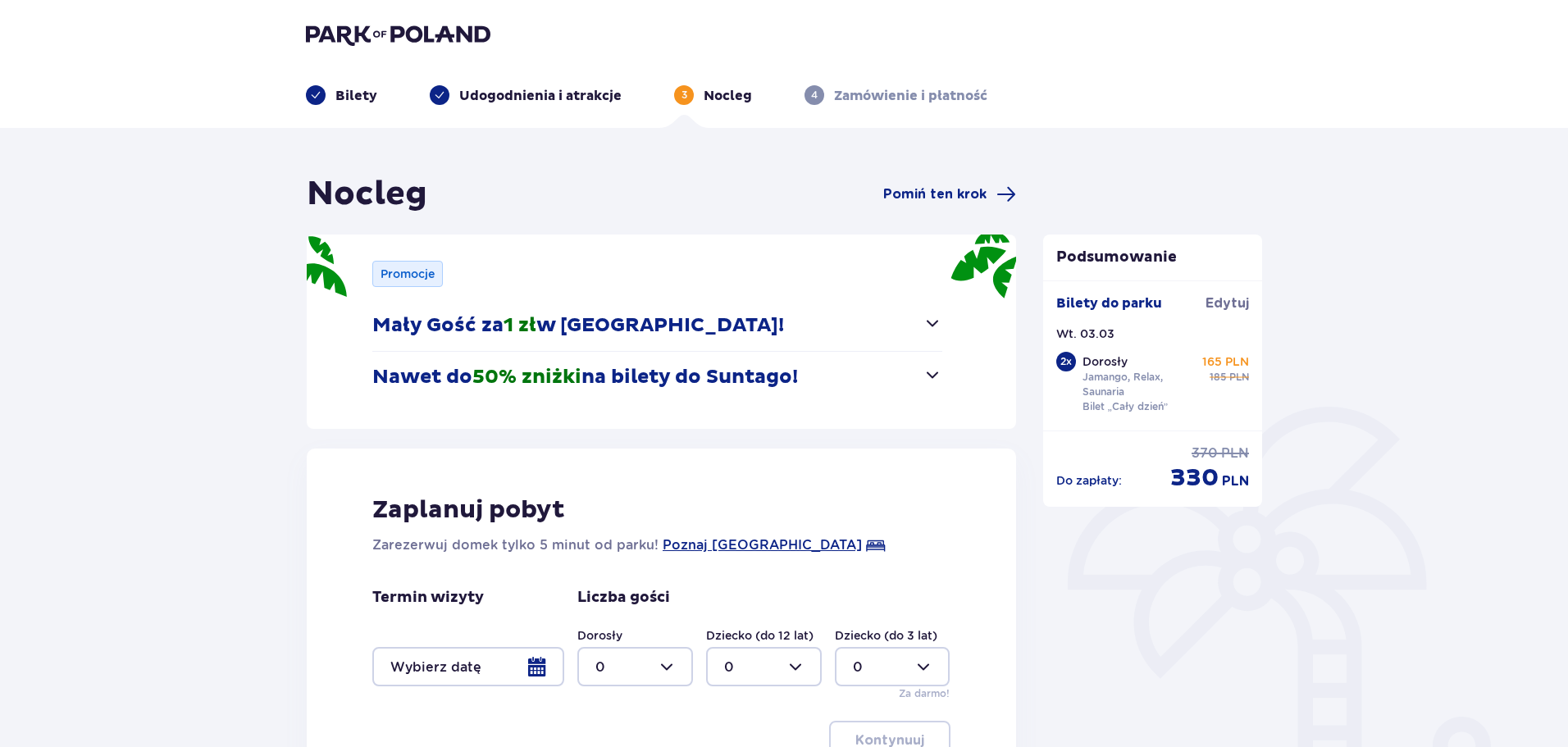
click at [831, 407] on div "Promocje Mały Gość za 1 zł w [GEOGRAPHIC_DATA]! Noc za złotówkę dla dzieci od 3…" at bounding box center [661, 331] width 710 height 194
click at [832, 406] on div "Promocje Mały Gość za 1 zł w [GEOGRAPHIC_DATA]! Noc za złotówkę dla dzieci od 3…" at bounding box center [661, 331] width 710 height 194
click at [832, 384] on button "Nawet do 50% zniżki na bilety do [GEOGRAPHIC_DATA]!" at bounding box center [657, 376] width 570 height 51
